Goal: Find specific page/section: Find specific page/section

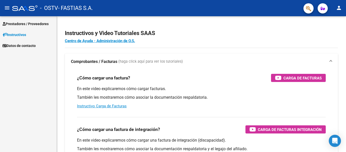
click at [27, 24] on span "Prestadores / Proveedores" at bounding box center [26, 24] width 46 height 6
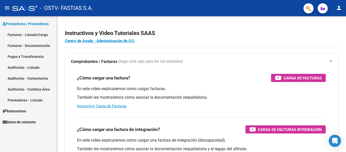
click at [27, 33] on link "Facturas - Listado/Carga" at bounding box center [28, 34] width 56 height 11
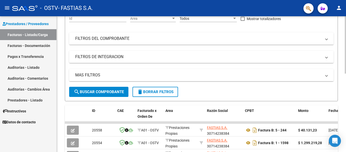
scroll to position [78, 0]
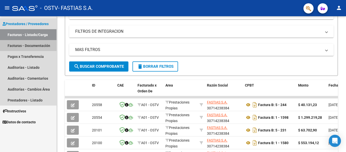
click at [30, 44] on link "Facturas - Documentación" at bounding box center [28, 45] width 56 height 11
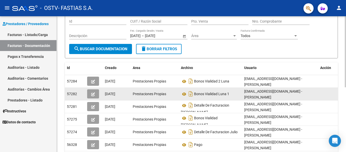
scroll to position [51, 0]
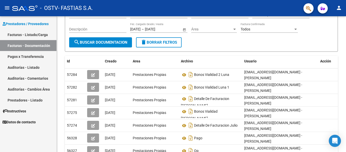
click at [23, 58] on link "Pagos x Transferencia" at bounding box center [28, 56] width 56 height 11
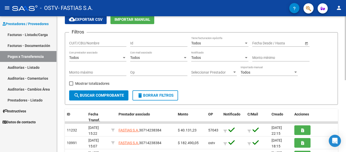
scroll to position [51, 0]
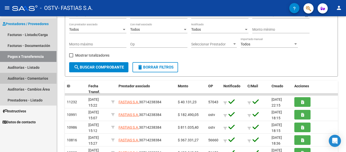
click at [30, 77] on link "Auditorías - Comentarios" at bounding box center [28, 78] width 56 height 11
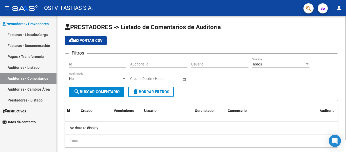
scroll to position [13, 0]
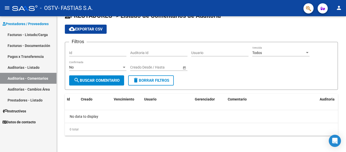
click at [24, 74] on link "Auditorías - Comentarios" at bounding box center [28, 78] width 56 height 11
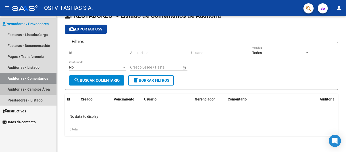
click at [26, 88] on link "Auditorías - Cambios Área" at bounding box center [28, 88] width 56 height 11
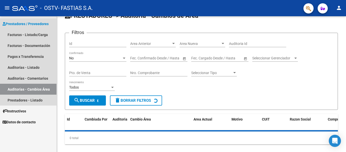
scroll to position [21, 0]
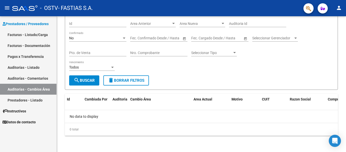
click at [31, 67] on link "Auditorías - Listado" at bounding box center [28, 67] width 56 height 11
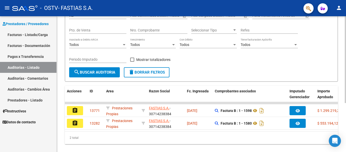
scroll to position [76, 0]
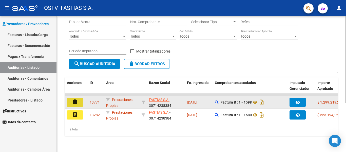
click at [75, 100] on mat-icon "assignment" at bounding box center [75, 102] width 6 height 6
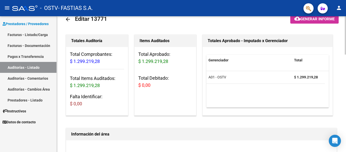
scroll to position [25, 0]
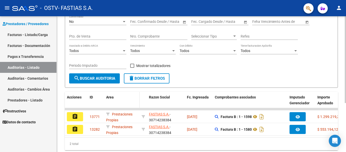
scroll to position [70, 0]
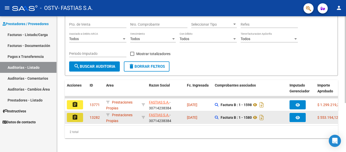
click at [75, 117] on mat-icon "assignment" at bounding box center [75, 117] width 6 height 6
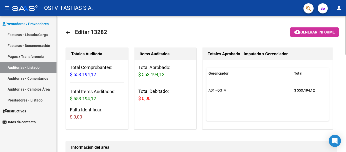
click at [68, 33] on mat-icon "arrow_back" at bounding box center [68, 32] width 6 height 6
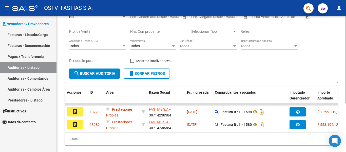
scroll to position [70, 0]
